Goal: Information Seeking & Learning: Learn about a topic

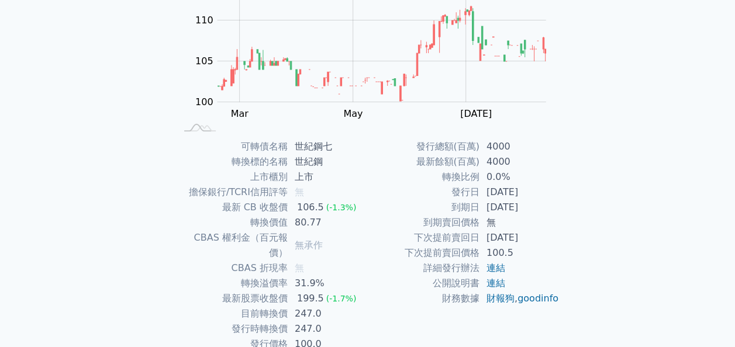
scroll to position [147, 0]
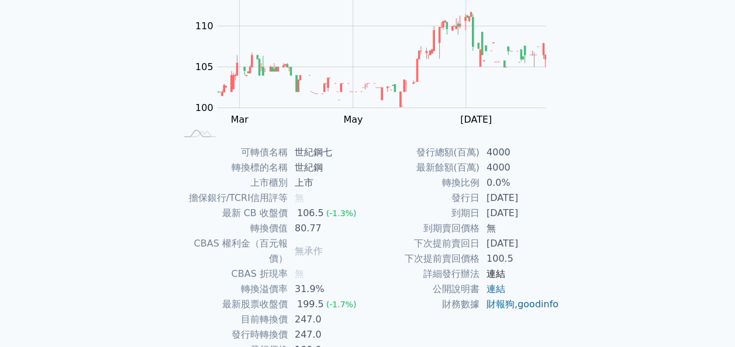
click at [494, 270] on link "連結" at bounding box center [496, 273] width 19 height 11
click at [496, 289] on link "連結" at bounding box center [496, 289] width 19 height 11
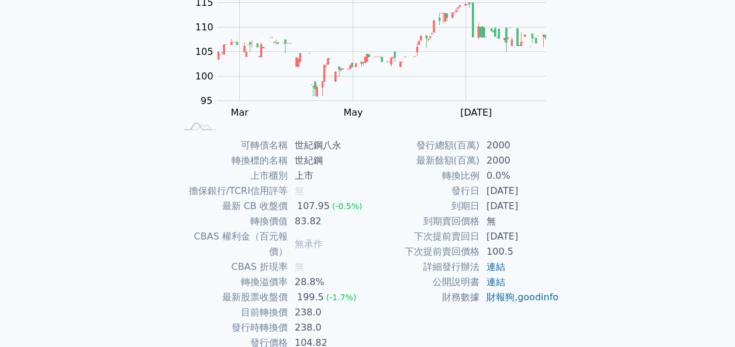
scroll to position [146, 0]
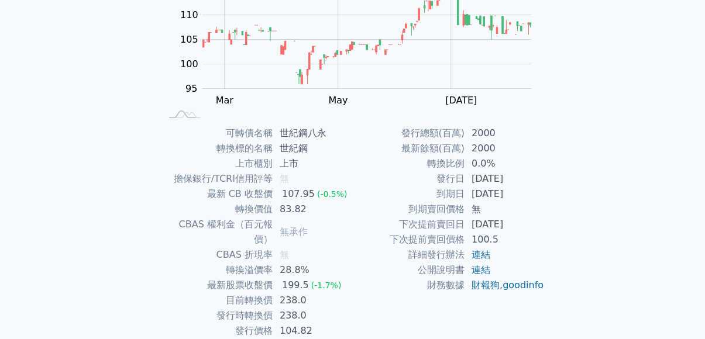
scroll to position [202, 0]
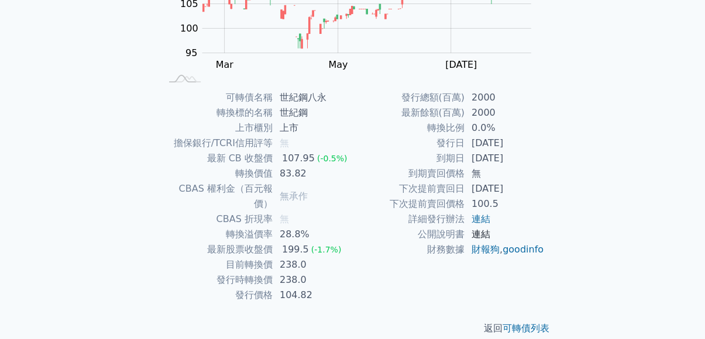
click at [479, 234] on link "連結" at bounding box center [480, 234] width 19 height 11
